Goal: Task Accomplishment & Management: Use online tool/utility

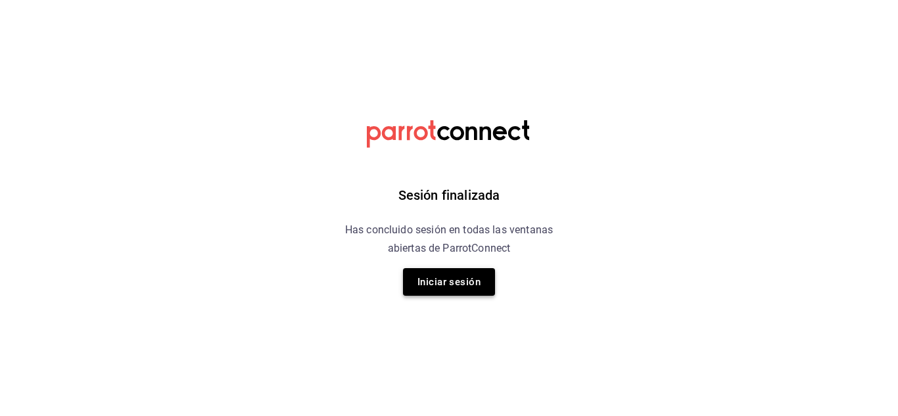
click at [445, 284] on button "Iniciar sesión" at bounding box center [449, 282] width 92 height 28
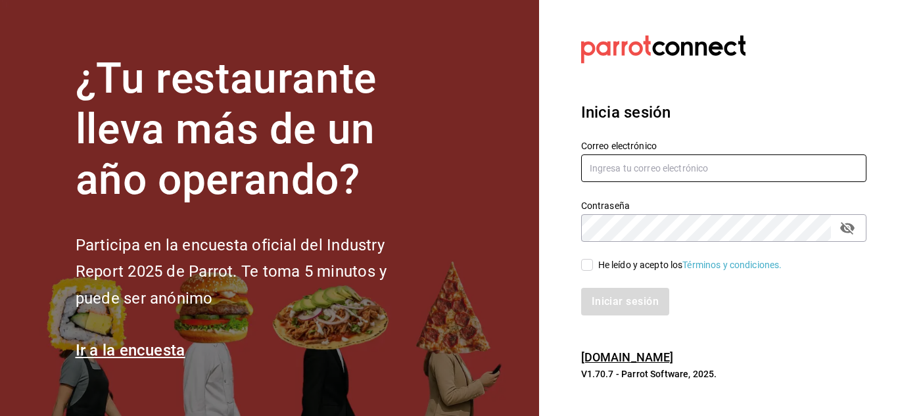
type input "restauranteladuena@hotmail.com"
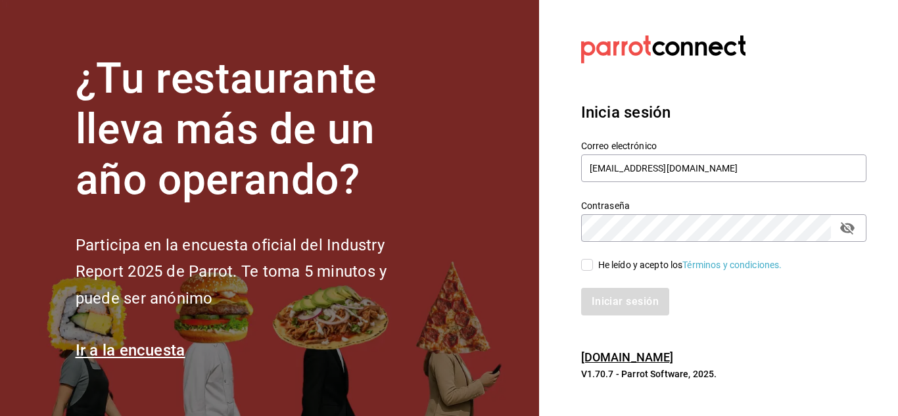
click at [589, 271] on input "He leído y acepto los Términos y condiciones." at bounding box center [587, 265] width 12 height 12
checkbox input "true"
click at [604, 293] on button "Iniciar sesión" at bounding box center [625, 302] width 89 height 28
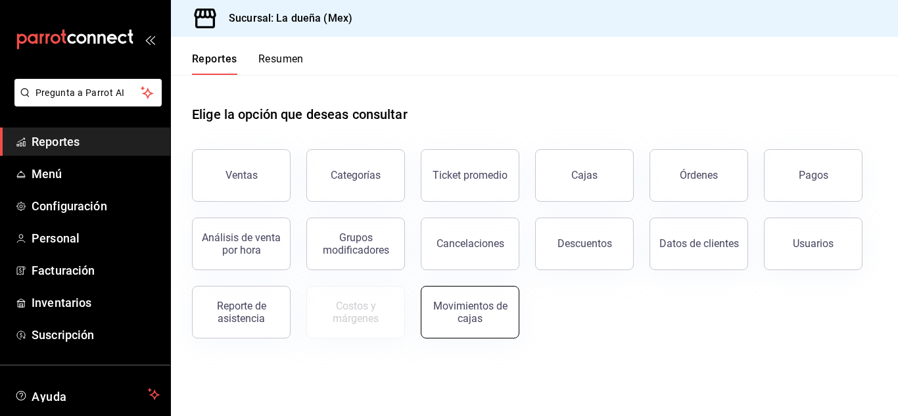
click at [455, 315] on div "Movimientos de cajas" at bounding box center [469, 312] width 81 height 25
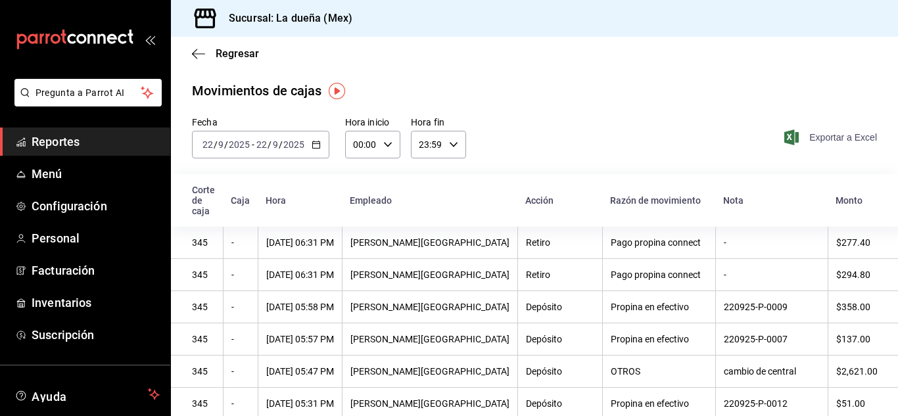
click at [815, 131] on span "Exportar a Excel" at bounding box center [831, 137] width 90 height 16
